Goal: Task Accomplishment & Management: Use online tool/utility

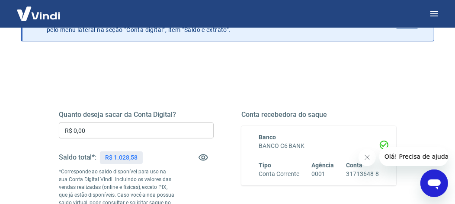
scroll to position [66, 0]
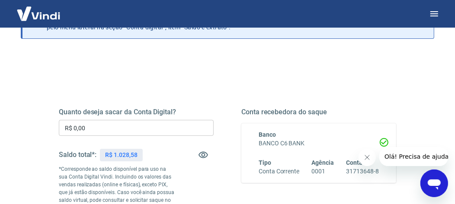
click at [114, 132] on input "R$ 0,00" at bounding box center [136, 128] width 155 height 16
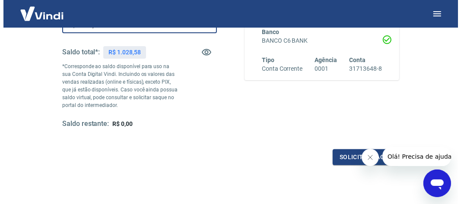
scroll to position [169, 0]
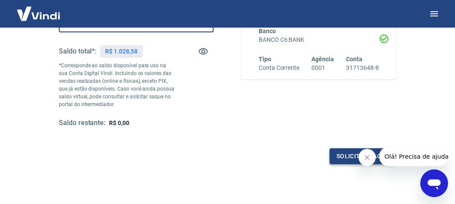
type input "R$ 1.028,58"
click at [339, 155] on button "Solicitar saque" at bounding box center [362, 157] width 67 height 16
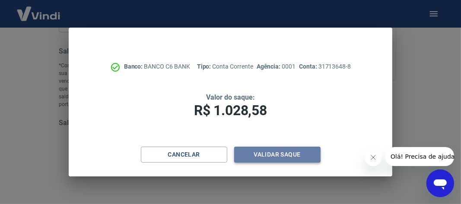
click at [265, 156] on button "Validar saque" at bounding box center [277, 155] width 86 height 16
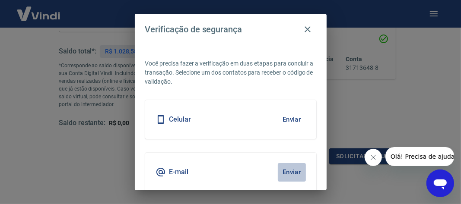
click at [285, 172] on button "Enviar" at bounding box center [292, 172] width 28 height 18
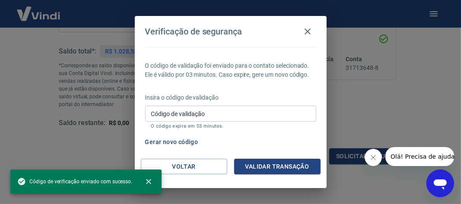
drag, startPoint x: 322, startPoint y: 88, endPoint x: 320, endPoint y: 142, distance: 54.5
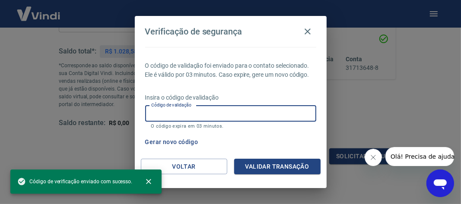
click at [228, 107] on input "Código de validação" at bounding box center [230, 114] width 171 height 16
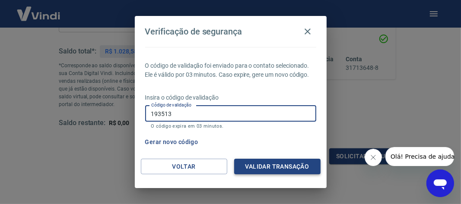
type input "193513"
click at [255, 164] on button "Validar transação" at bounding box center [277, 167] width 86 height 16
